Goal: Task Accomplishment & Management: Manage account settings

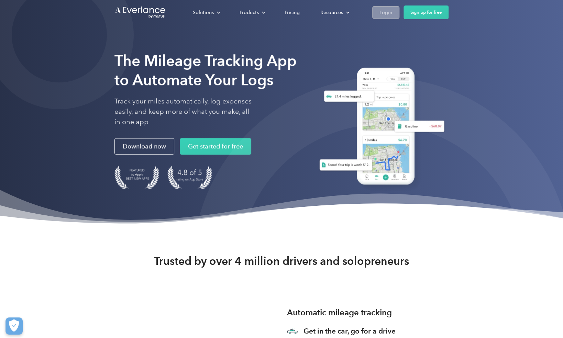
click at [377, 14] on link "Login" at bounding box center [385, 12] width 27 height 13
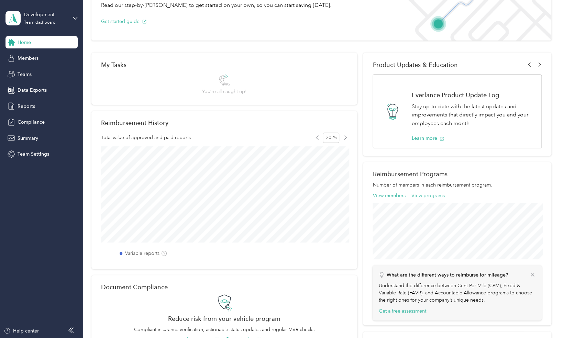
scroll to position [69, 0]
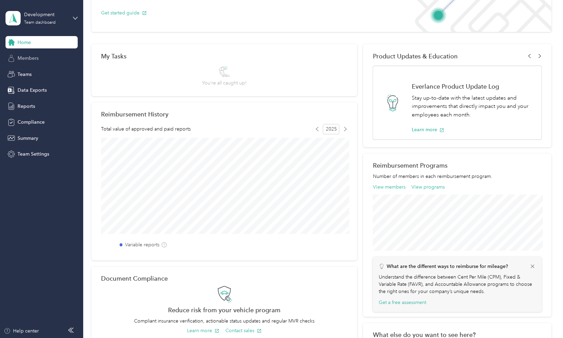
click at [20, 57] on span "Members" at bounding box center [28, 58] width 21 height 7
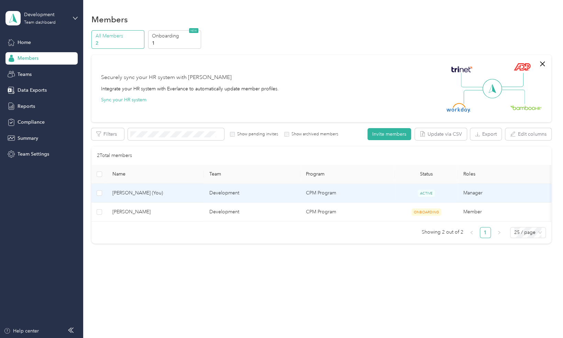
click at [190, 196] on span "Suzanne McClain (You)" at bounding box center [155, 193] width 86 height 8
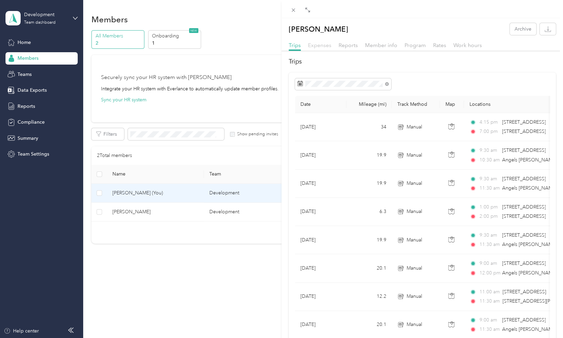
click at [315, 47] on span "Expenses" at bounding box center [319, 45] width 23 height 7
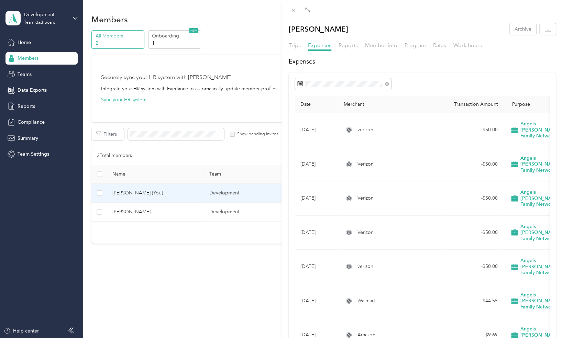
click at [78, 18] on div "Suzanne McClain Archive Trips Expenses Reports Member info Program Rates Work h…" at bounding box center [281, 169] width 563 height 338
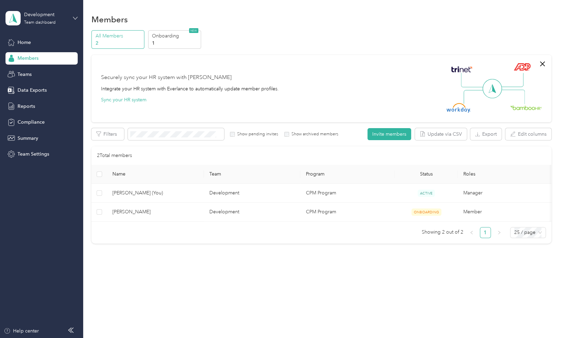
click at [75, 17] on icon at bounding box center [75, 18] width 5 height 5
click at [39, 69] on div "Personal dashboard" at bounding box center [32, 71] width 43 height 7
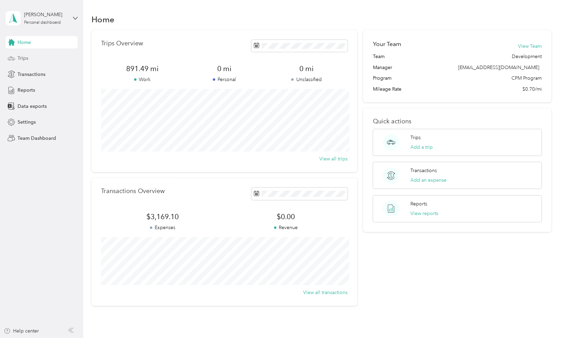
click at [25, 60] on span "Trips" at bounding box center [23, 58] width 11 height 7
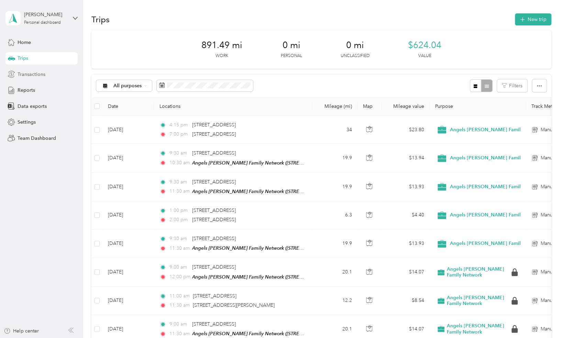
click at [25, 75] on span "Transactions" at bounding box center [32, 74] width 28 height 7
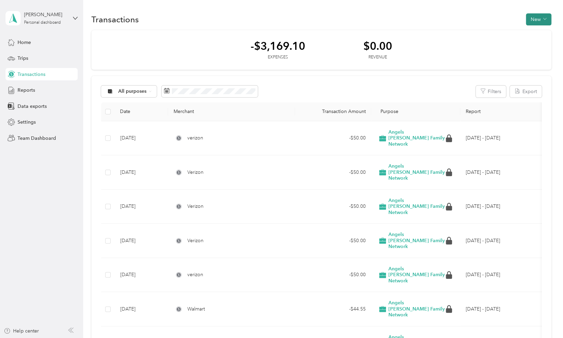
click at [537, 19] on button "New" at bounding box center [538, 19] width 25 height 12
click at [536, 33] on span "Expense" at bounding box center [540, 32] width 19 height 7
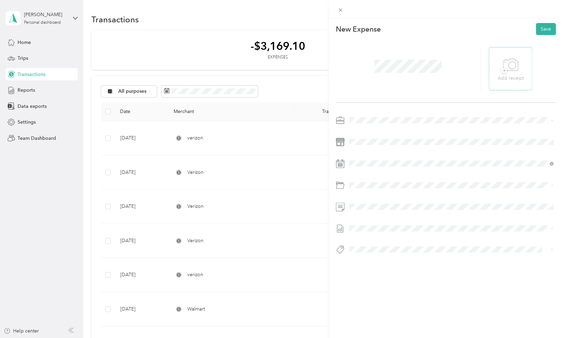
click at [504, 68] on span "+" at bounding box center [503, 70] width 5 height 5
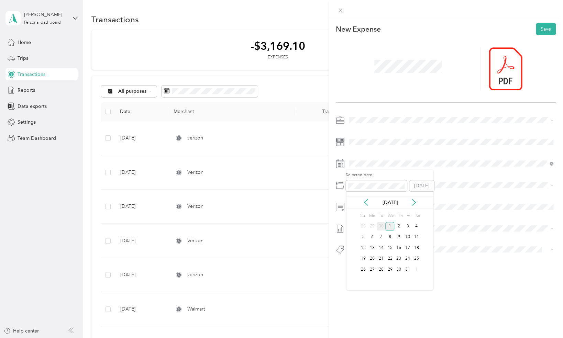
click at [382, 225] on div "30" at bounding box center [381, 226] width 9 height 9
click at [393, 237] on span "81310 Cell Phones (stipend & Sideline)" at bounding box center [409, 237] width 85 height 6
click at [543, 31] on button "Save" at bounding box center [546, 29] width 20 height 12
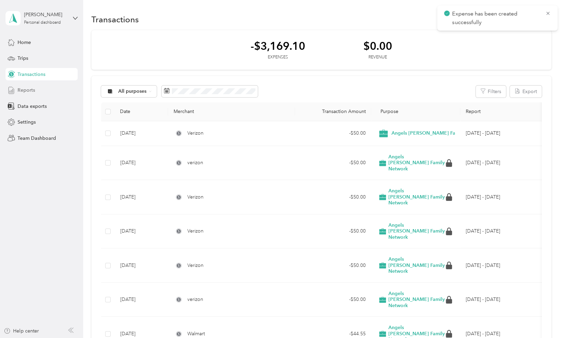
click at [26, 91] on span "Reports" at bounding box center [27, 90] width 18 height 7
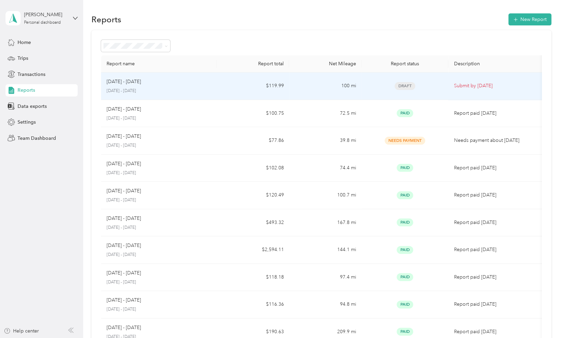
click at [316, 86] on td "100 mi" at bounding box center [325, 86] width 72 height 27
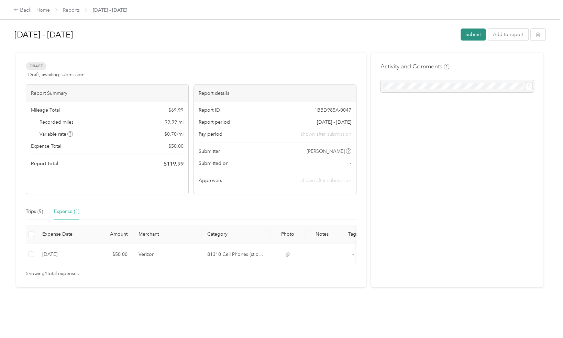
click at [475, 34] on button "Submit" at bounding box center [472, 35] width 25 height 12
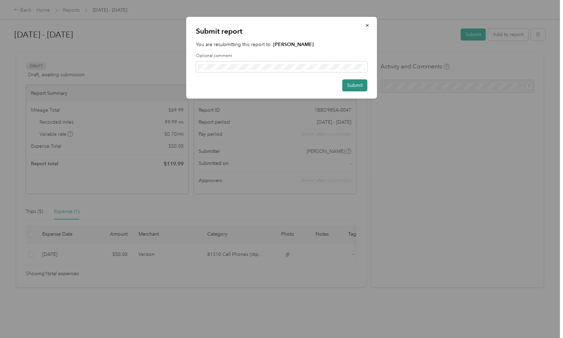
click at [356, 86] on button "Submit" at bounding box center [354, 85] width 25 height 12
